Goal: Task Accomplishment & Management: Complete application form

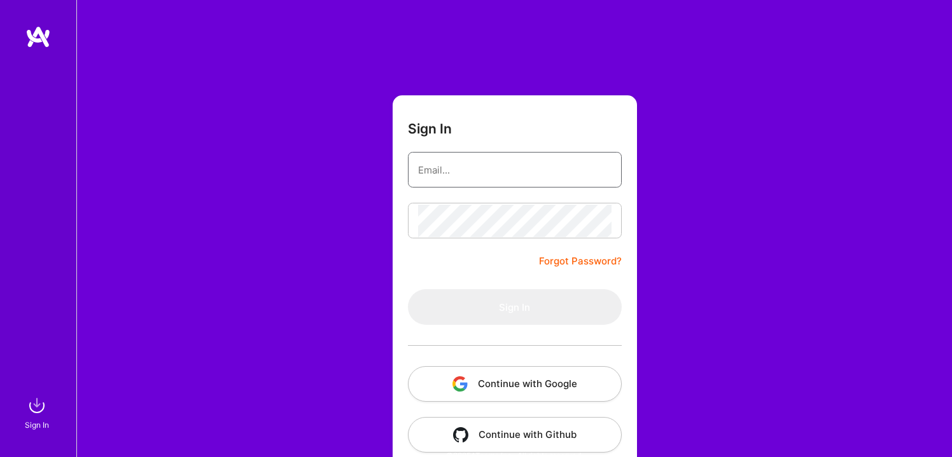
type input "[EMAIL_ADDRESS][DOMAIN_NAME]"
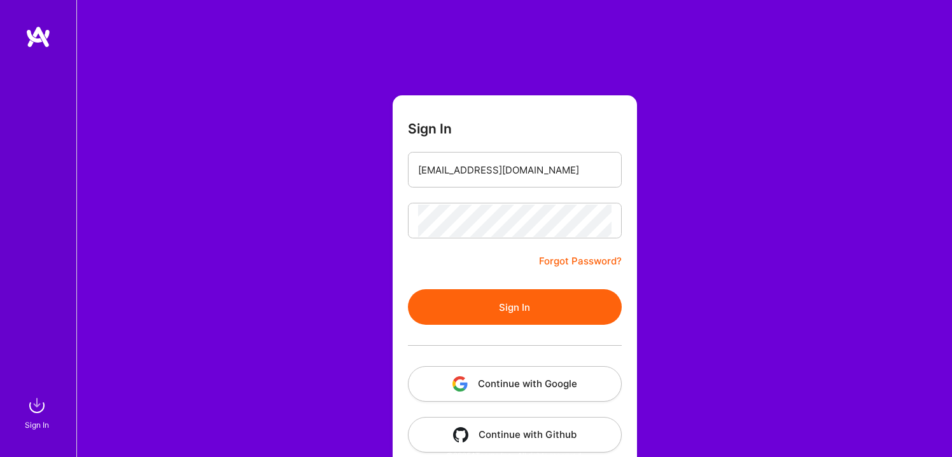
click at [536, 315] on button "Sign In" at bounding box center [515, 307] width 214 height 36
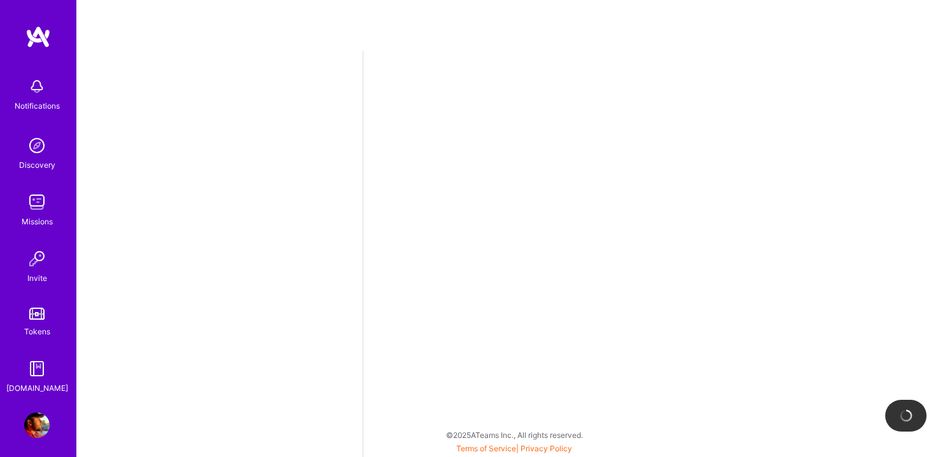
click at [41, 205] on img at bounding box center [36, 202] width 25 height 25
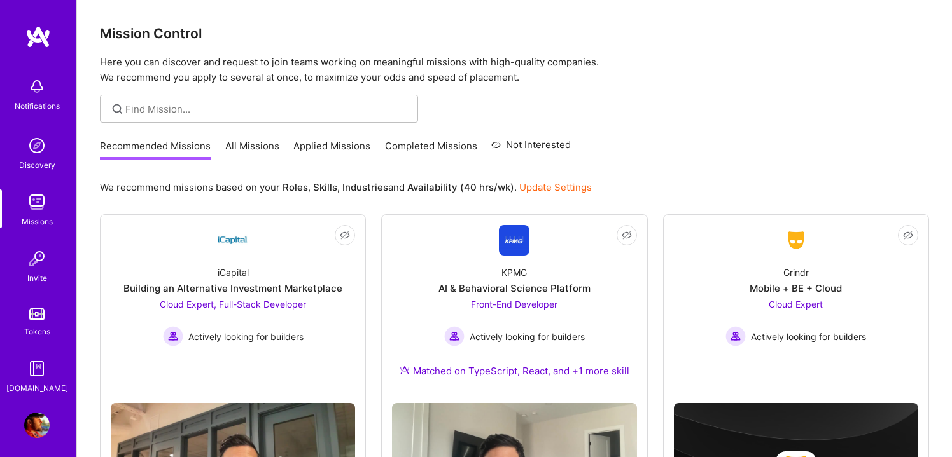
click at [258, 152] on link "All Missions" at bounding box center [252, 149] width 54 height 21
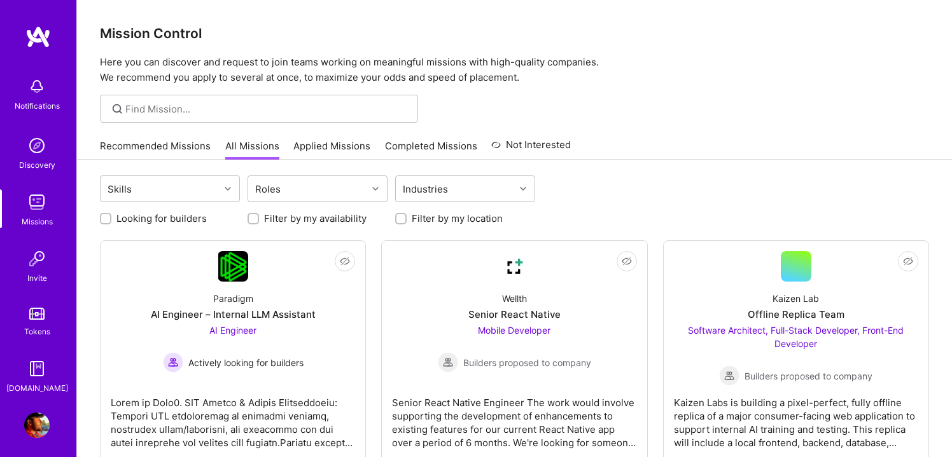
click at [177, 137] on div "Recommended Missions All Missions Applied Missions Completed Missions Not Inter…" at bounding box center [335, 145] width 471 height 27
click at [183, 144] on link "Recommended Missions" at bounding box center [155, 149] width 111 height 21
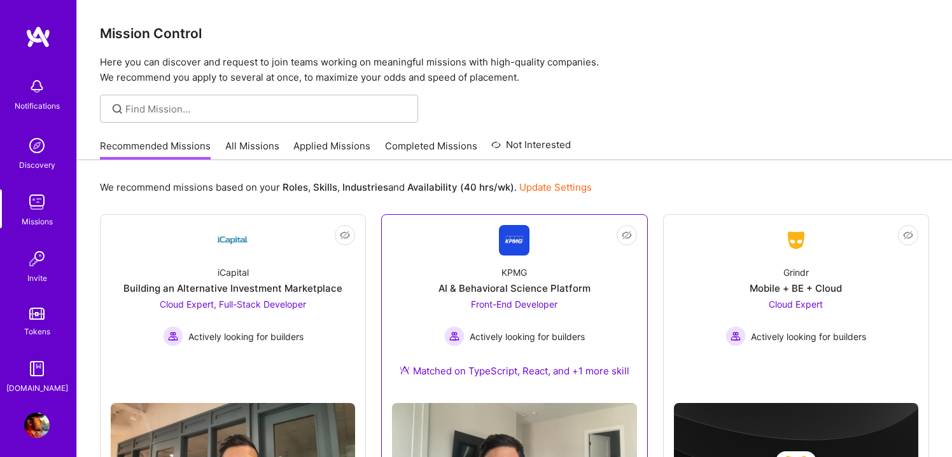
click at [465, 312] on div "Front-End Developer Actively looking for builders" at bounding box center [514, 322] width 141 height 49
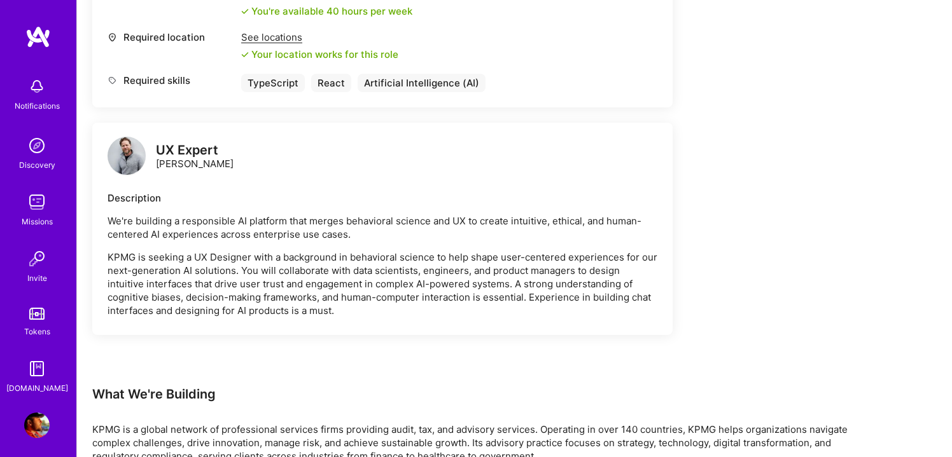
scroll to position [605, 0]
